Goal: Task Accomplishment & Management: Use online tool/utility

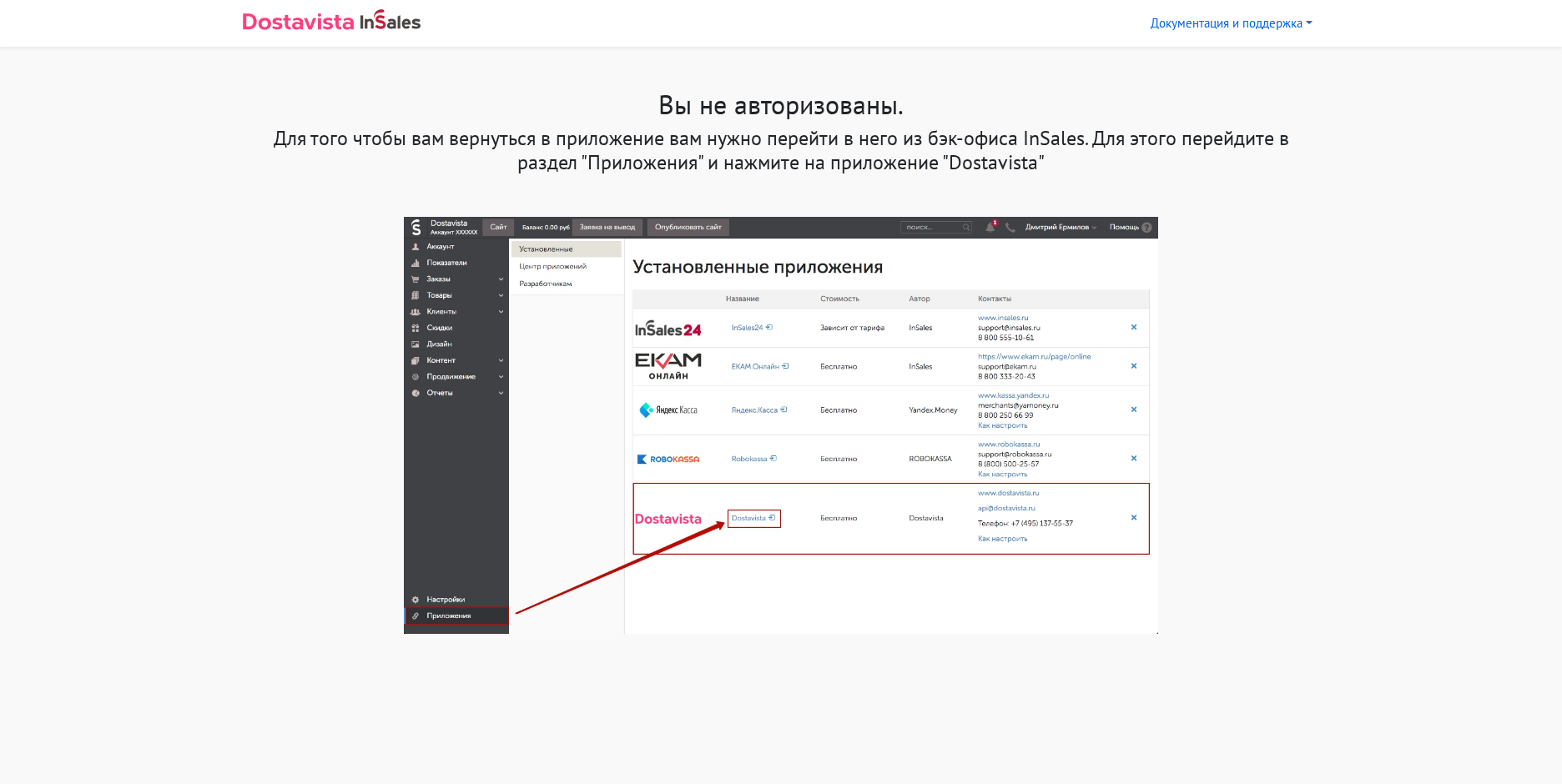
drag, startPoint x: 191, startPoint y: 1, endPoint x: 874, endPoint y: 689, distance: 969.4
click at [874, 676] on html "Документация и поддержка Инструкция по установке и настройке Инструкция по испо…" at bounding box center [781, 337] width 1562 height 676
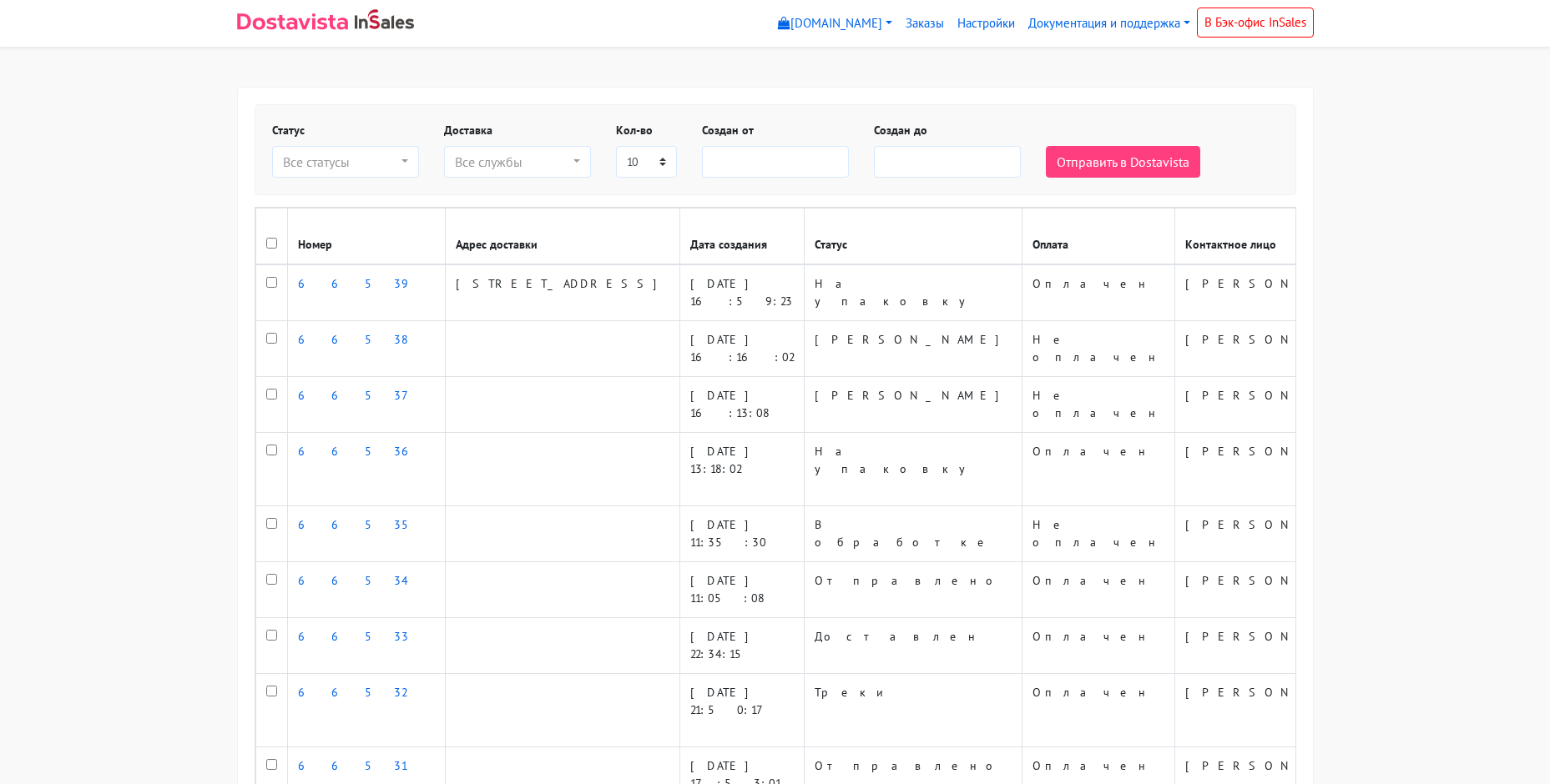
select select
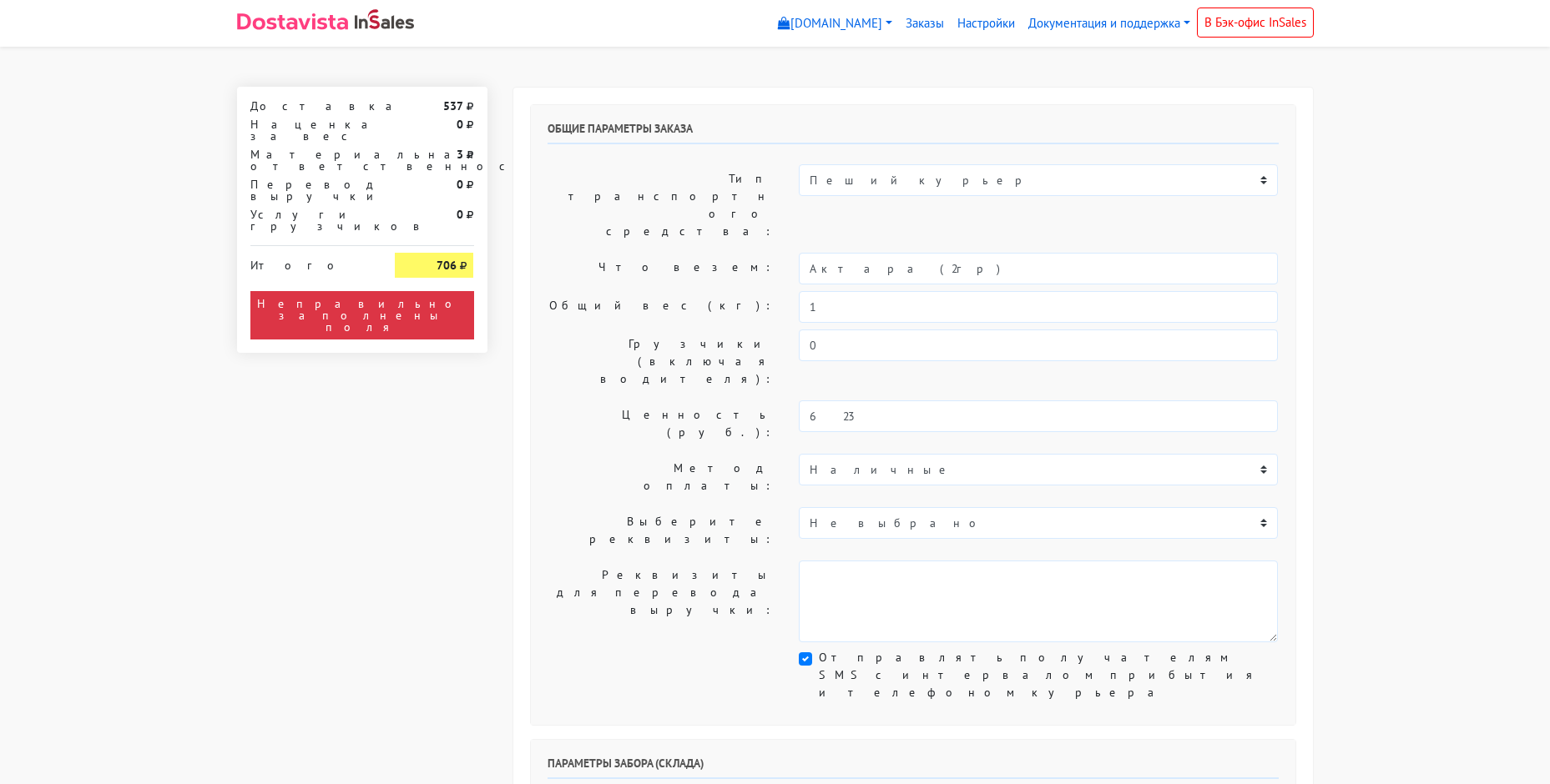
select select "11:00"
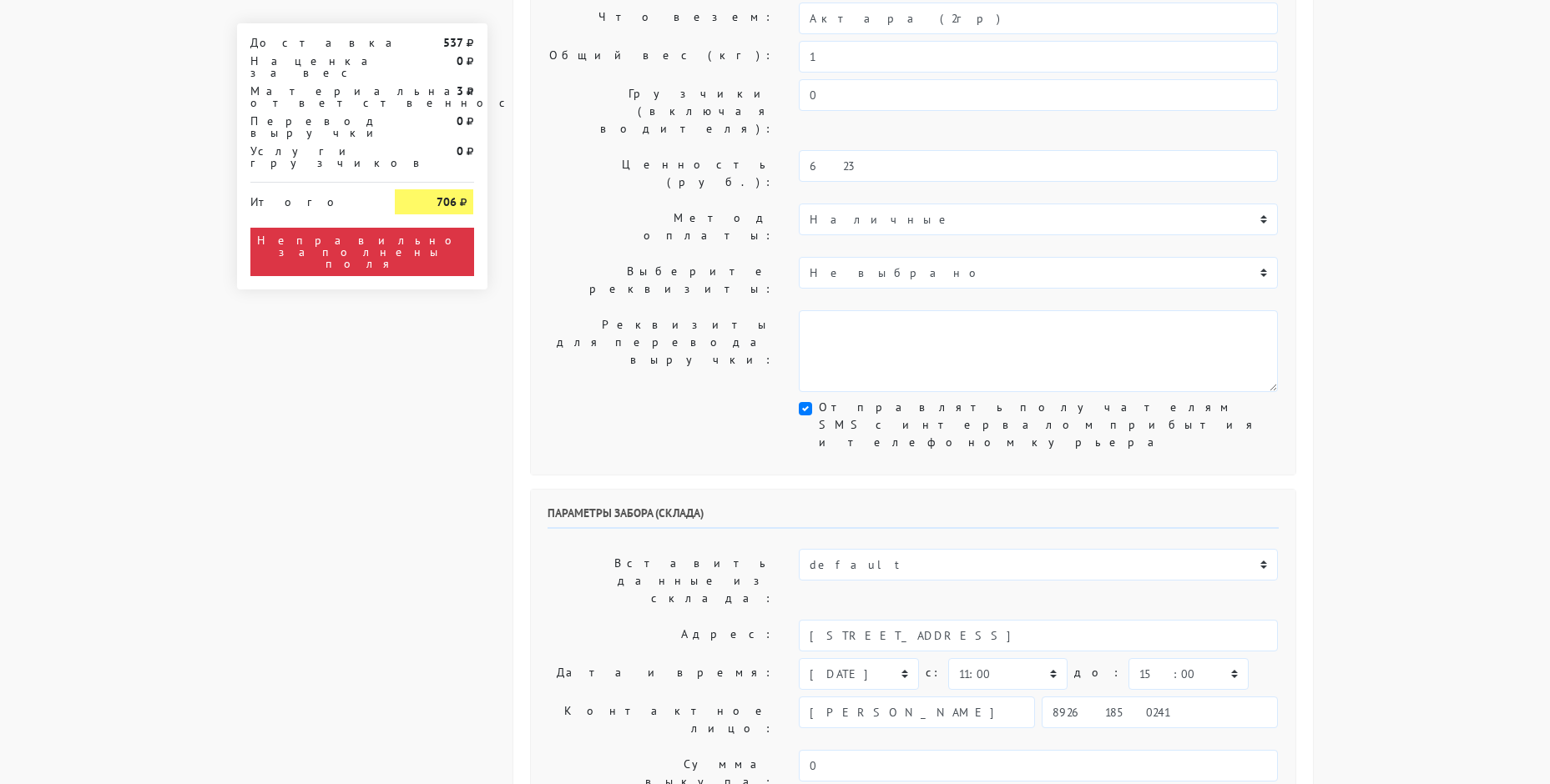
scroll to position [501, 0]
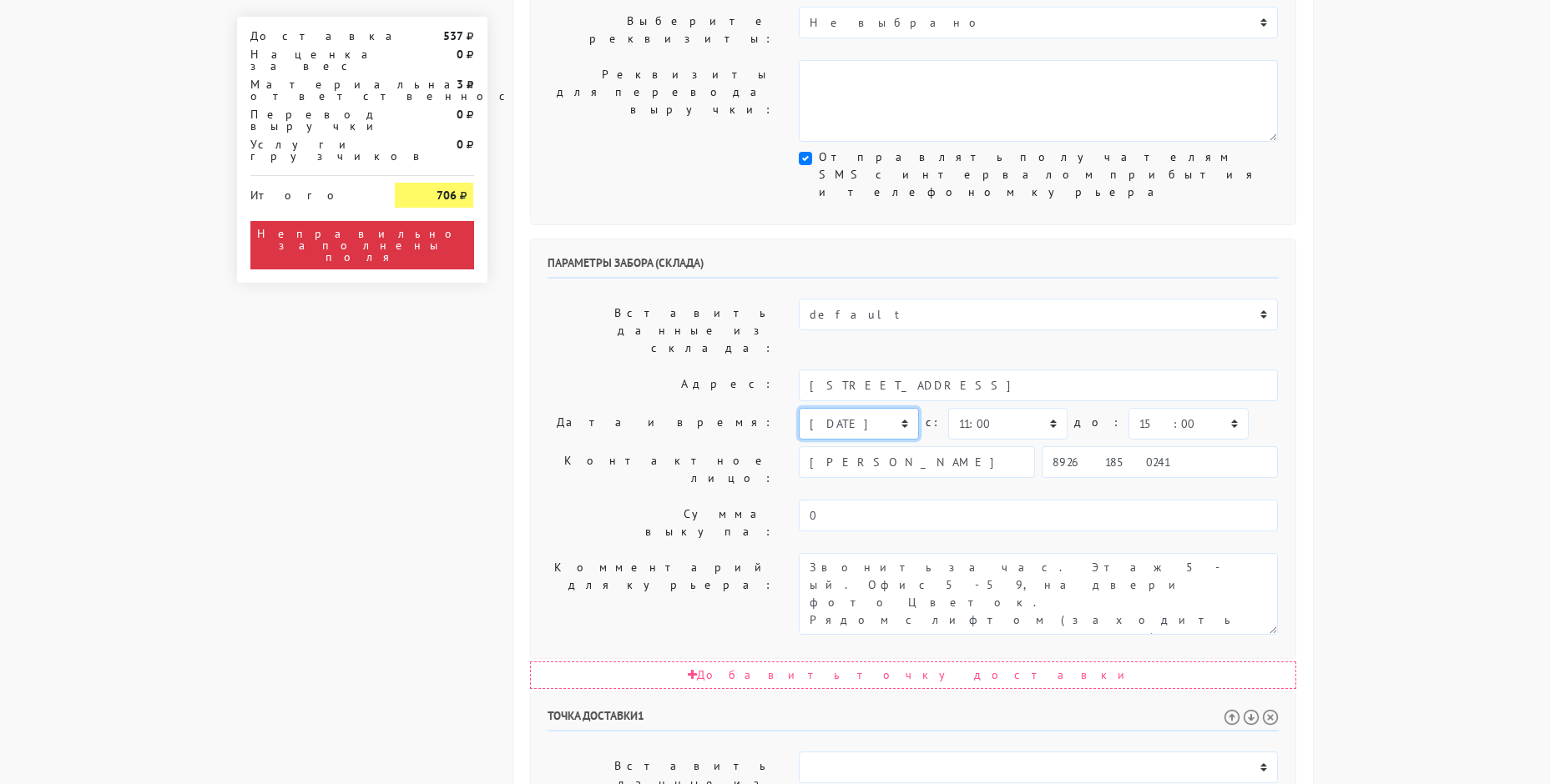
click at [853, 408] on select "сегодня завтра 05.09.2025 06.09.2025 07.09.2025 08.09.2025 09.09.2025 10.09.202…" at bounding box center [857, 424] width 119 height 31
select select "04.09.2025"
click at [798, 408] on select "сегодня завтра 05.09.2025 06.09.2025 07.09.2025 08.09.2025 09.09.2025 10.09.202…" at bounding box center [857, 424] width 119 height 31
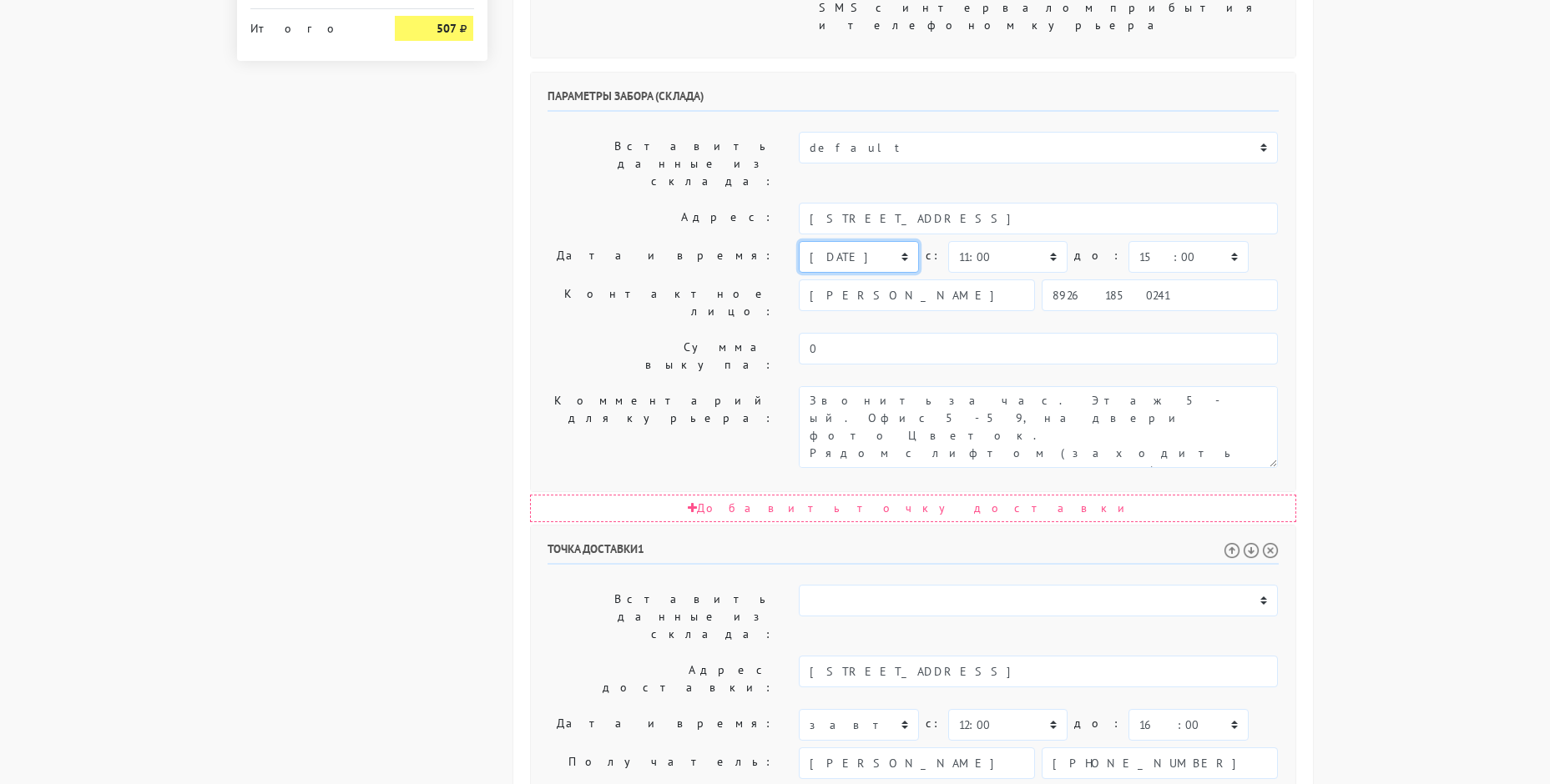
scroll to position [751, 0]
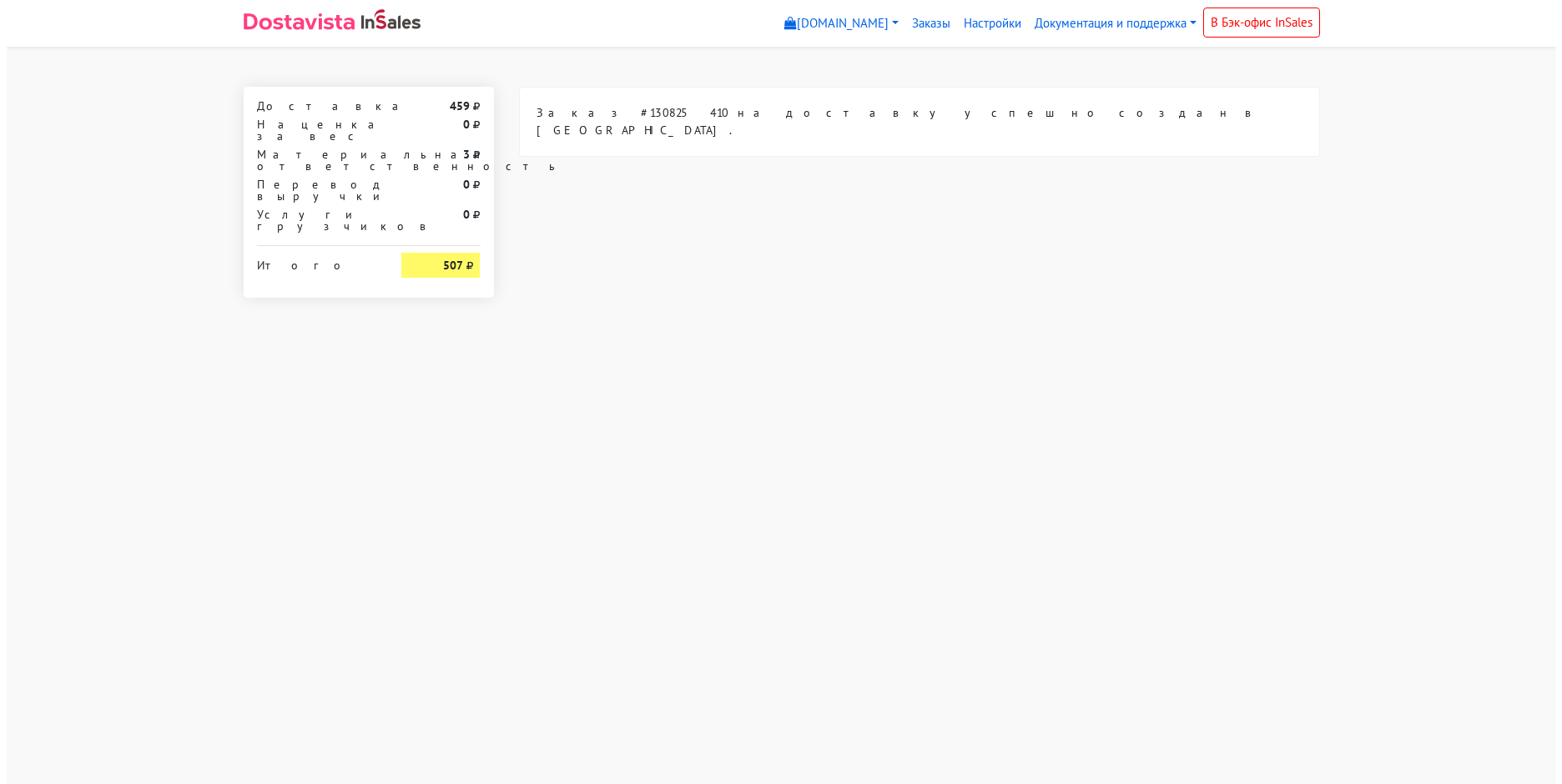
scroll to position [0, 0]
